Goal: Subscribe to service/newsletter

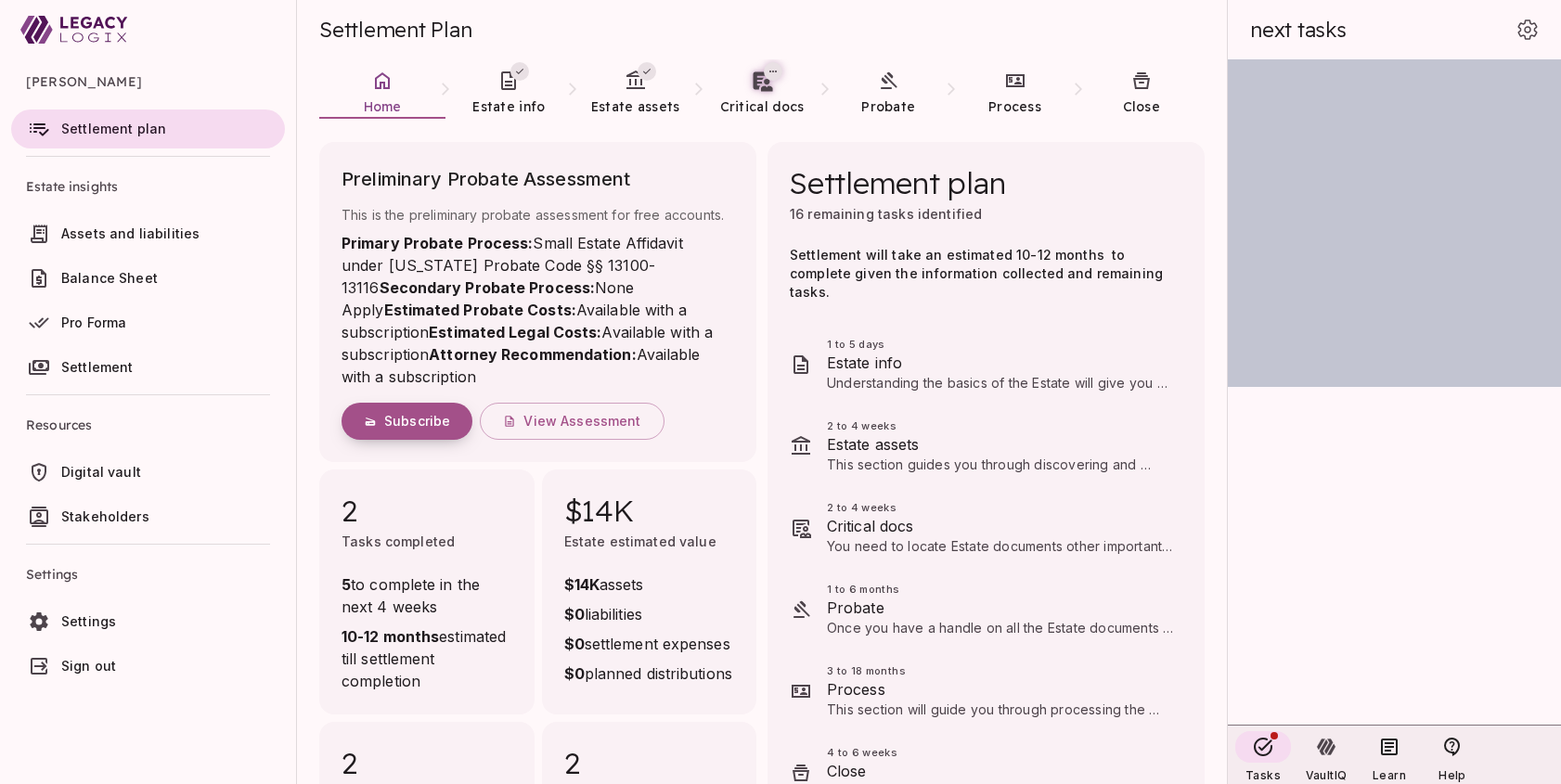
click at [418, 427] on span "Subscribe" at bounding box center [416, 421] width 65 height 17
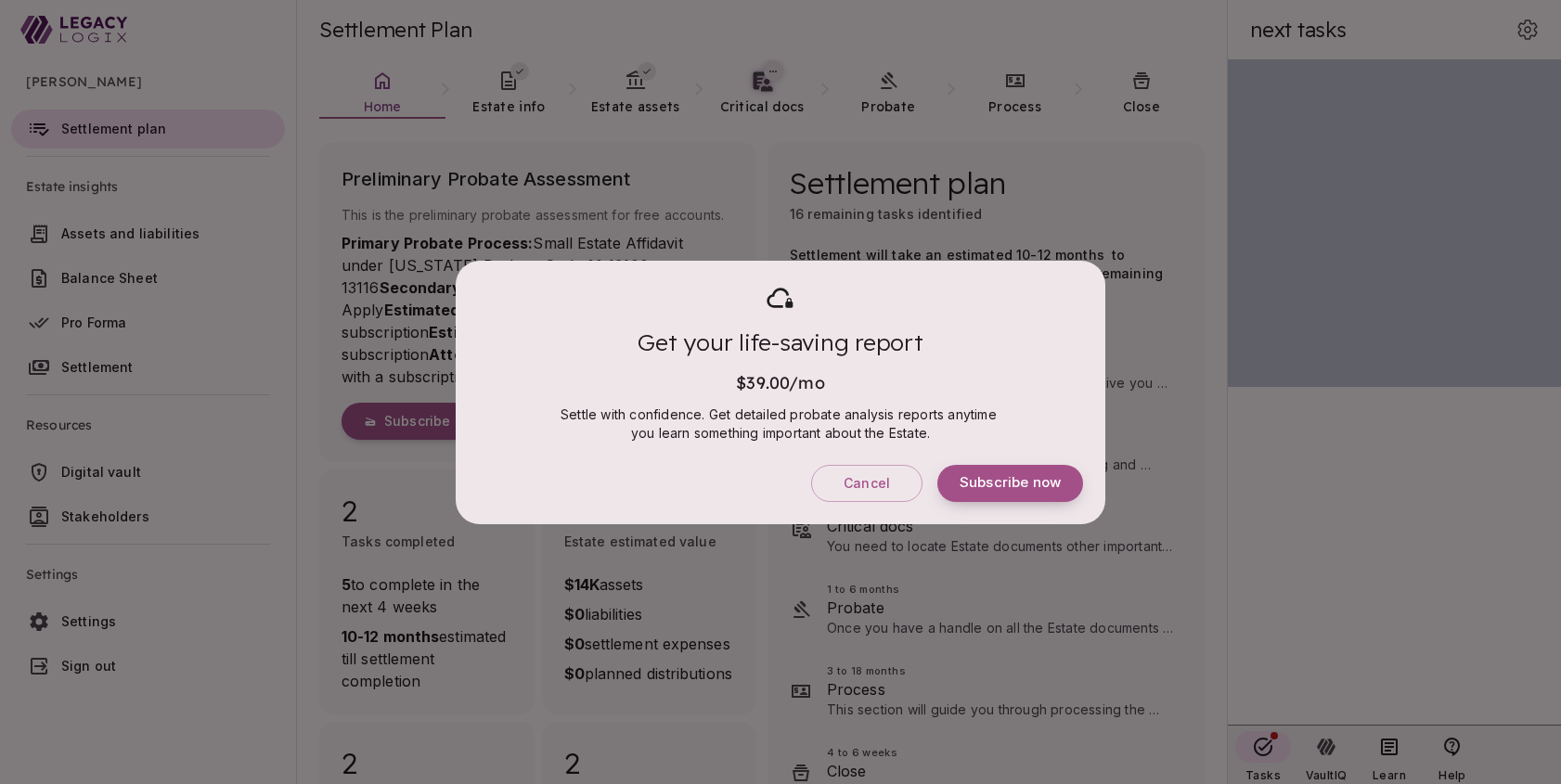
click at [991, 486] on span "Subscribe now" at bounding box center [1011, 483] width 102 height 18
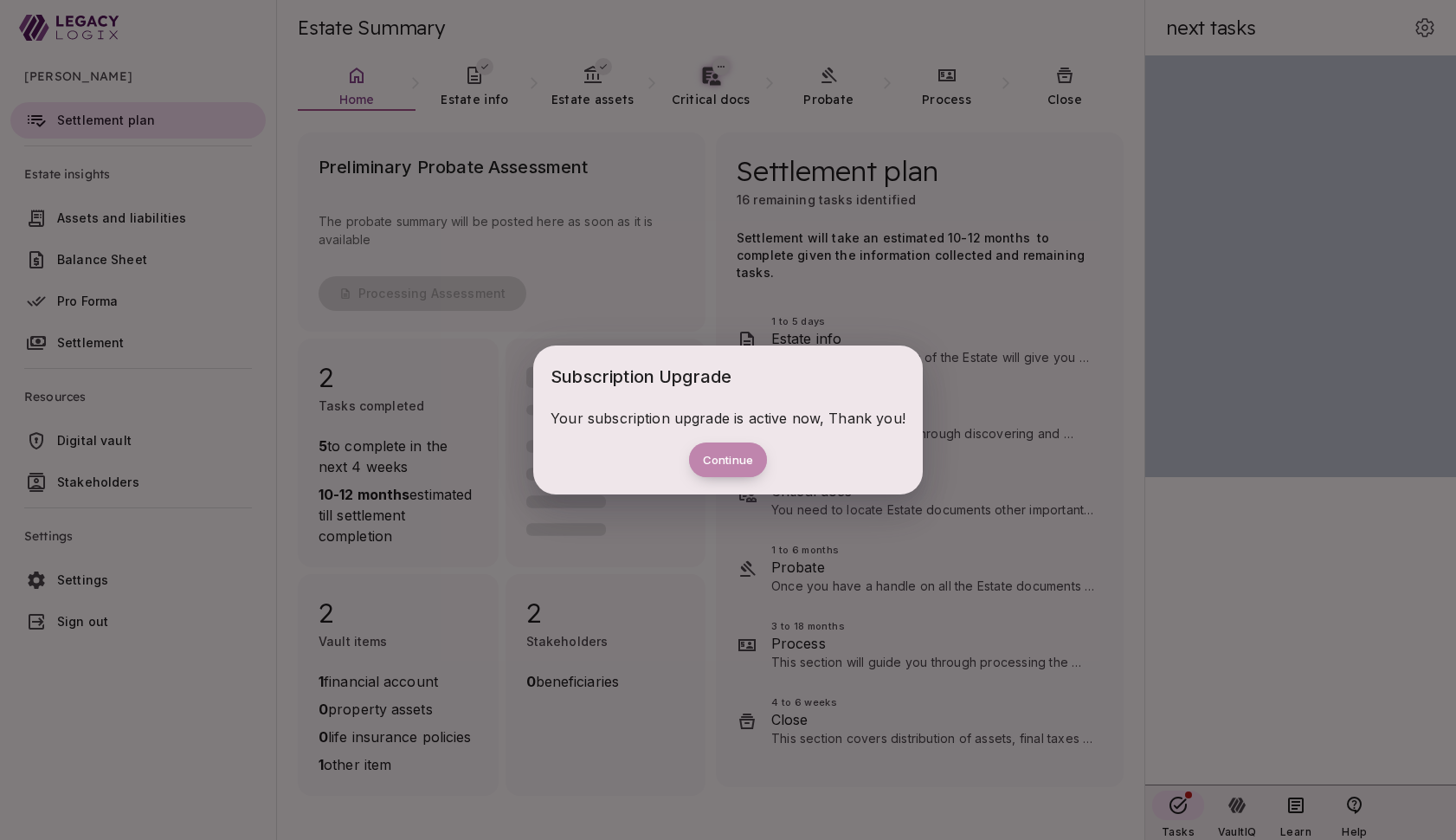
click at [733, 461] on button "Continue" at bounding box center [728, 460] width 78 height 35
